Goal: Task Accomplishment & Management: Use online tool/utility

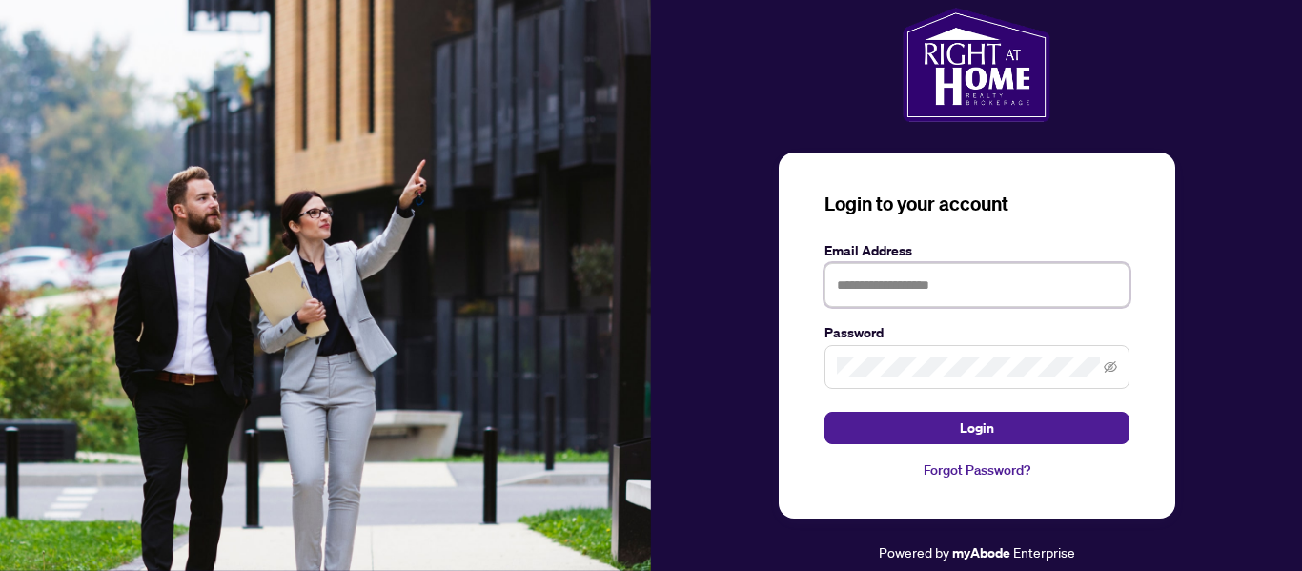
drag, startPoint x: 927, startPoint y: 296, endPoint x: 921, endPoint y: 285, distance: 12.8
click at [927, 293] on input "text" at bounding box center [976, 285] width 305 height 44
type input "**********"
click at [1114, 367] on icon "eye-invisible" at bounding box center [1109, 366] width 13 height 13
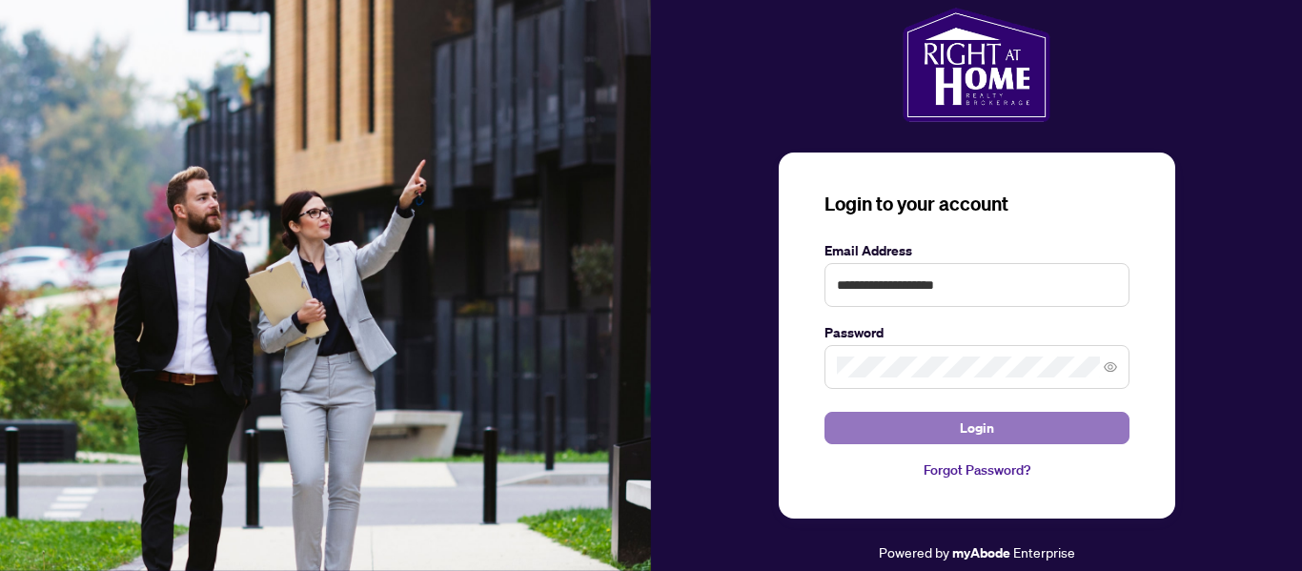
click at [1005, 428] on button "Login" at bounding box center [976, 428] width 305 height 32
click at [929, 417] on button "Login" at bounding box center [976, 428] width 305 height 32
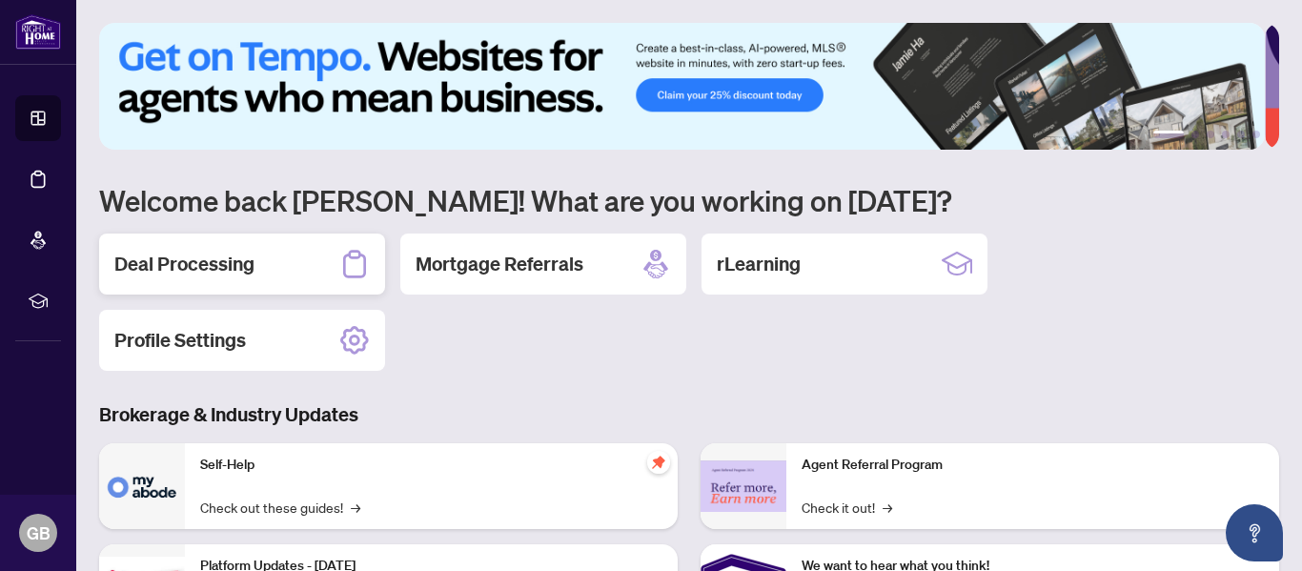
click at [203, 258] on h2 "Deal Processing" at bounding box center [184, 264] width 140 height 27
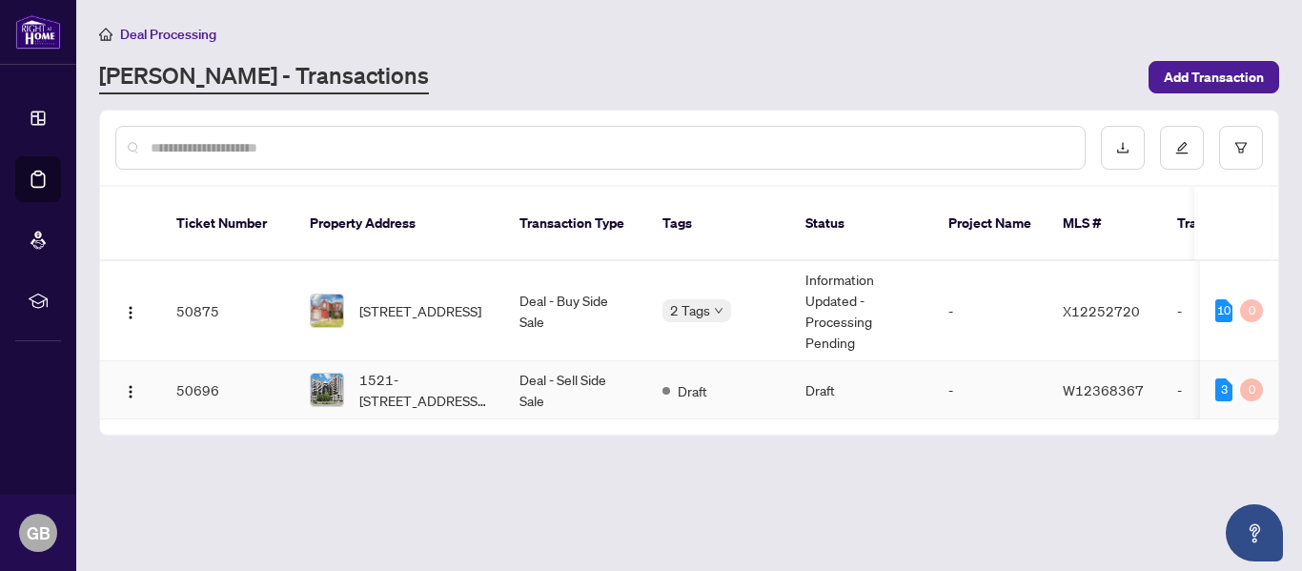
click at [228, 364] on td "50696" at bounding box center [227, 390] width 133 height 58
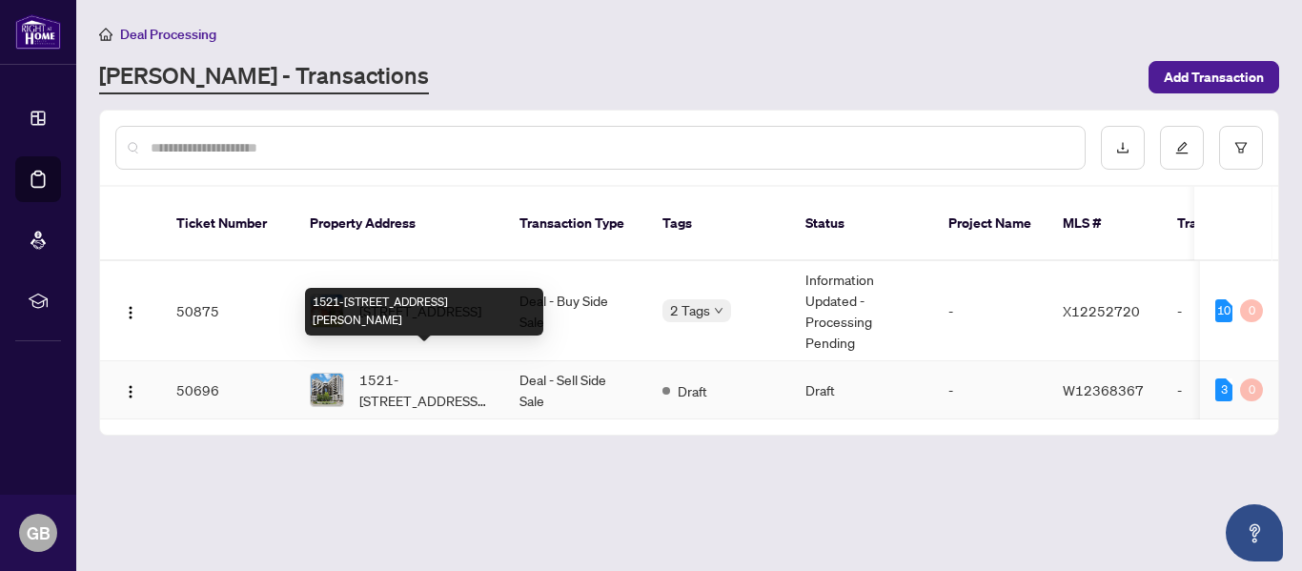
click at [459, 369] on span "1521-[STREET_ADDRESS][PERSON_NAME]" at bounding box center [424, 390] width 130 height 42
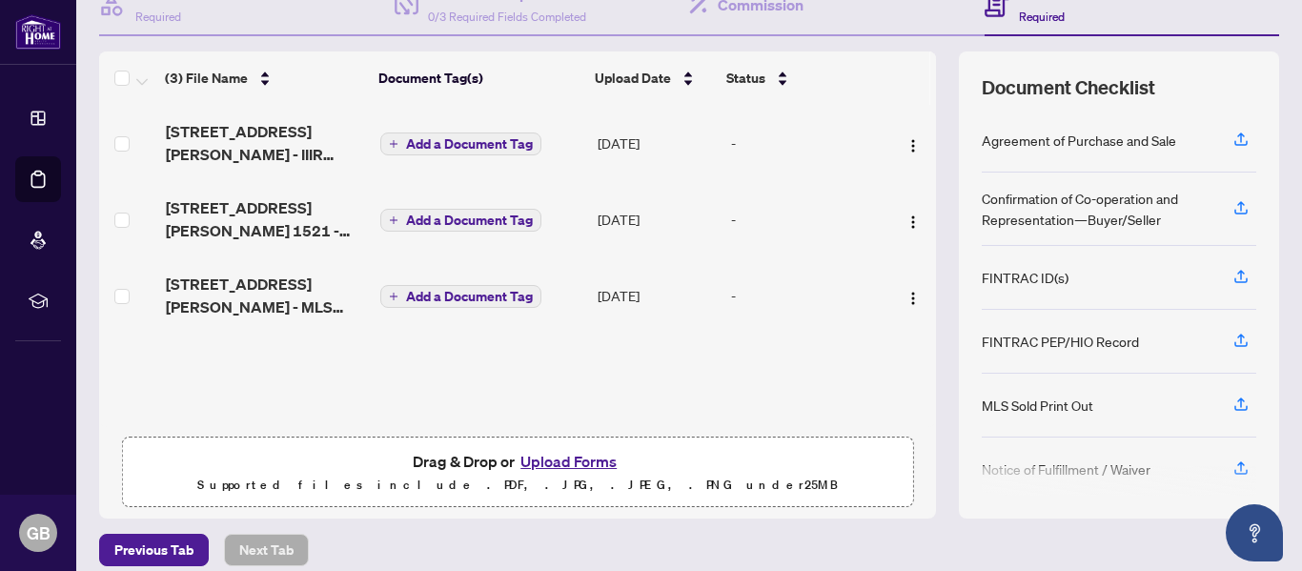
scroll to position [184, 0]
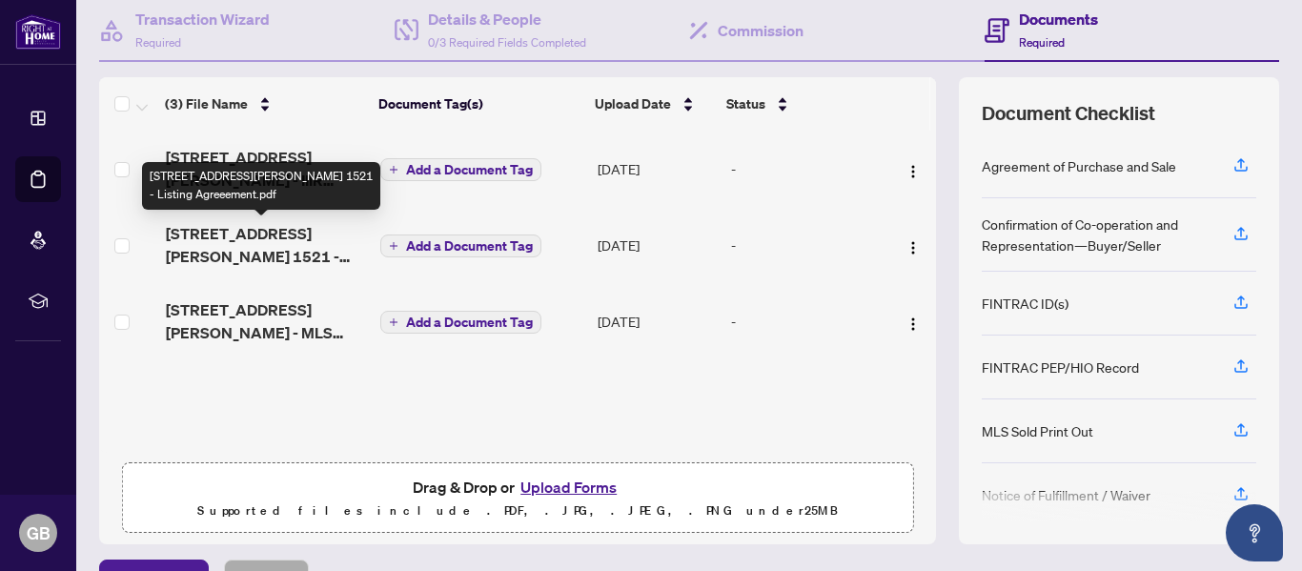
click at [198, 237] on span "[STREET_ADDRESS][PERSON_NAME] 1521 - Listing Agreeement.pdf" at bounding box center [266, 245] width 200 height 46
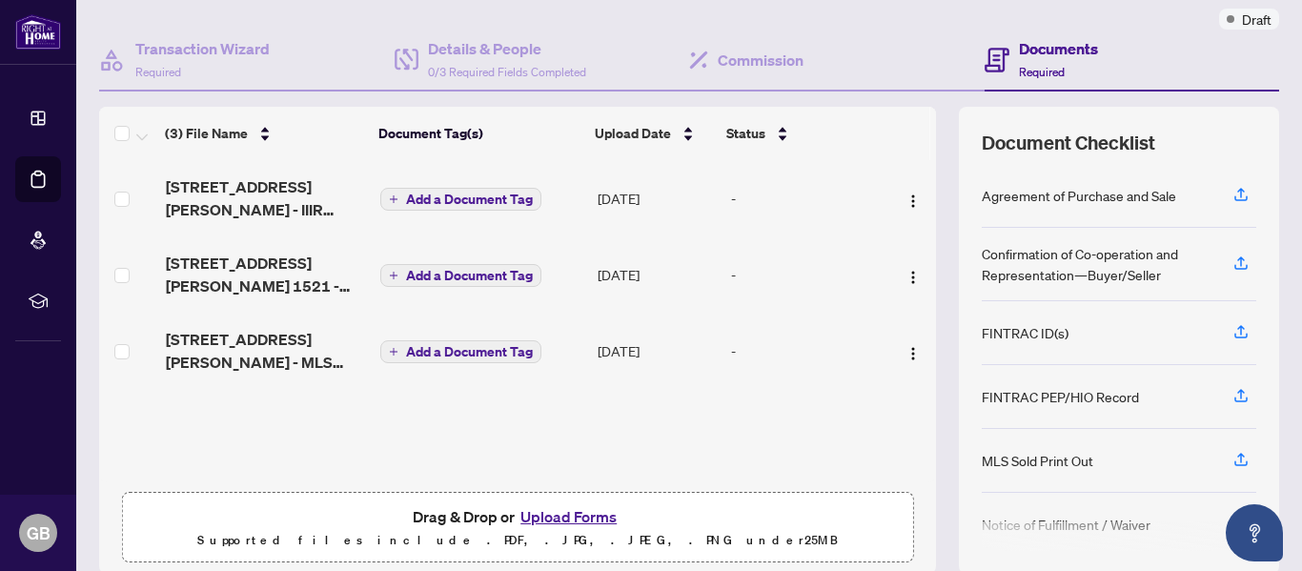
scroll to position [131, 0]
